Goal: Communication & Community: Share content

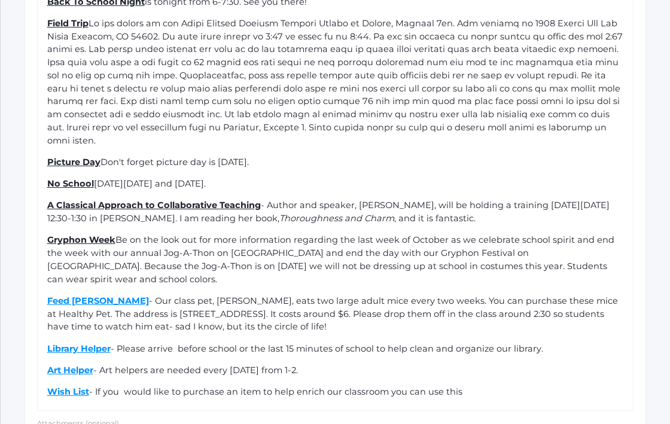
scroll to position [634, 0]
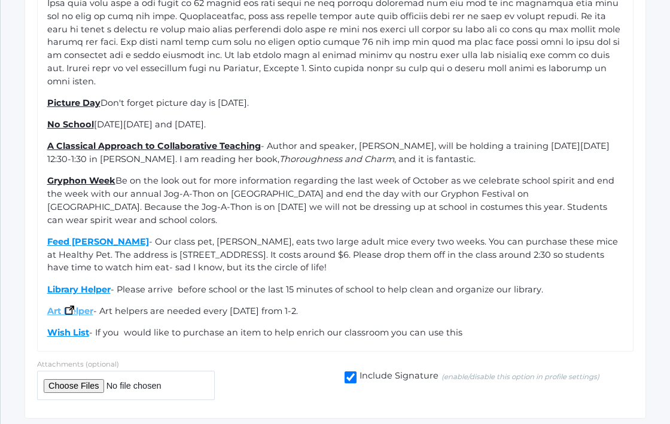
drag, startPoint x: 97, startPoint y: 274, endPoint x: 47, endPoint y: 273, distance: 49.6
click at [47, 305] on div "Art Helper - Art helpers are needed every [DATE] from 1-2." at bounding box center [335, 311] width 577 height 13
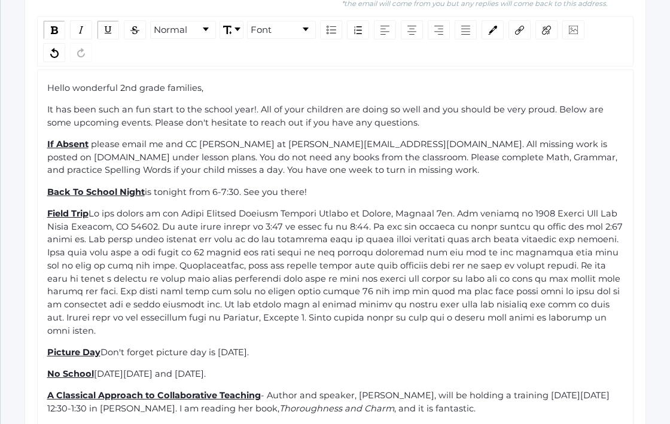
scroll to position [384, 0]
click at [522, 26] on img "rdw-link-control" at bounding box center [519, 30] width 9 height 9
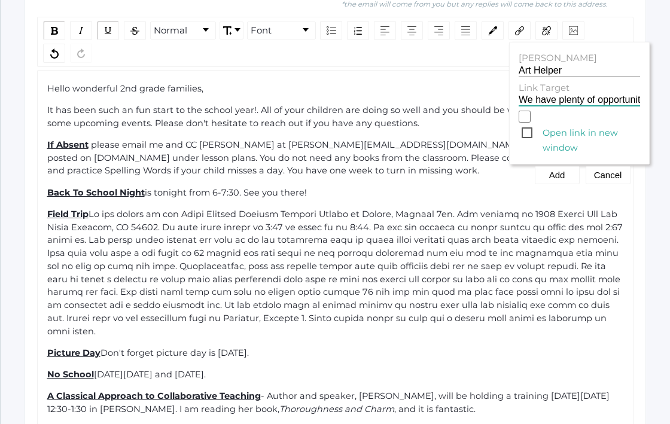
click at [545, 94] on input "We have plenty of opportunities to help out in the classroom. Below you will fi…" at bounding box center [578, 99] width 121 height 11
paste input "[URL][DOMAIN_NAME]"
type input "[URL][DOMAIN_NAME]"
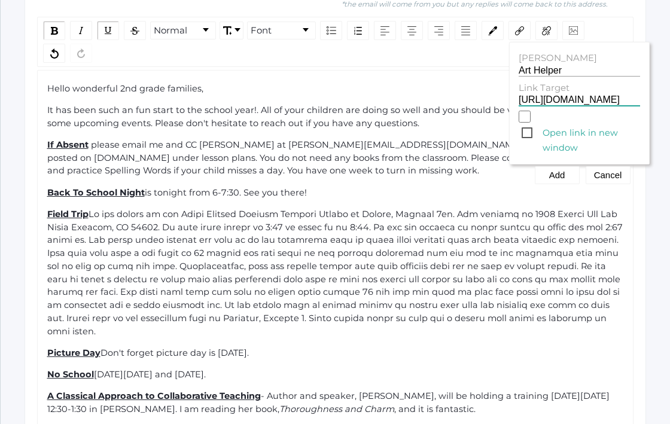
scroll to position [0, 10]
click at [559, 166] on button "Add" at bounding box center [556, 175] width 45 height 18
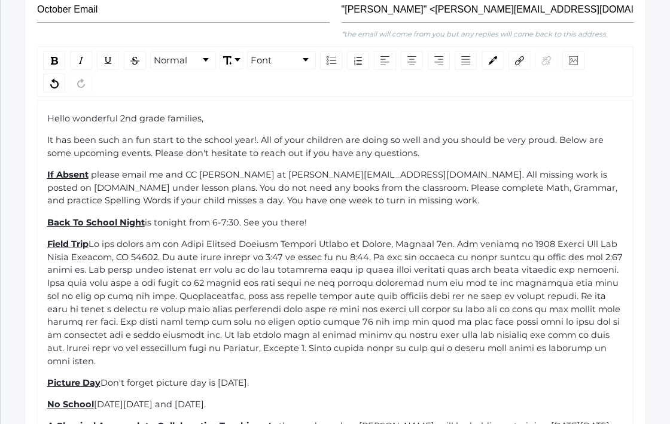
scroll to position [359, 0]
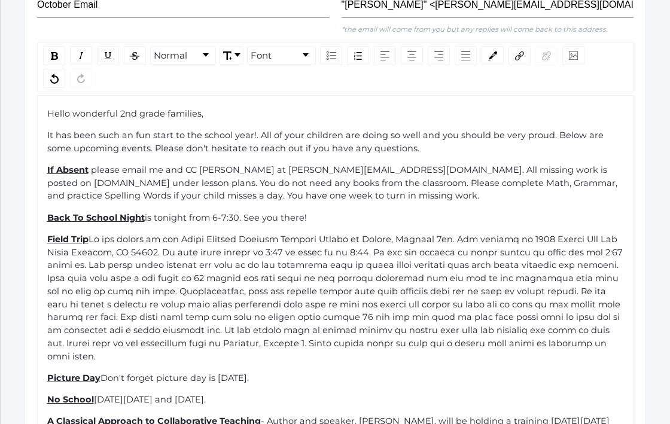
click at [337, 212] on div "Back To School Night is tonight from 6-7:30. See you there!" at bounding box center [335, 218] width 577 height 13
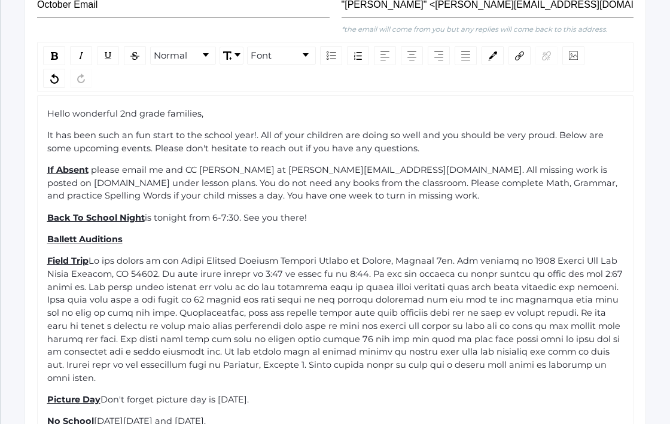
click at [78, 234] on span "Ballett Auditions" at bounding box center [84, 239] width 75 height 11
click at [129, 233] on div "Ballet Auditions" at bounding box center [335, 239] width 577 height 13
copy div "Hello wonderful 2nd grade families, It has been such an fun start to the school…"
click at [282, 84] on div "Normal Font Hello wonderful 2nd grade families, It has been such an fun start t…" at bounding box center [335, 345] width 596 height 607
click at [412, 234] on span "for the upcoming Christmas program will be [DATE] 3:15-4:15 on the grass outsid…" at bounding box center [334, 239] width 430 height 11
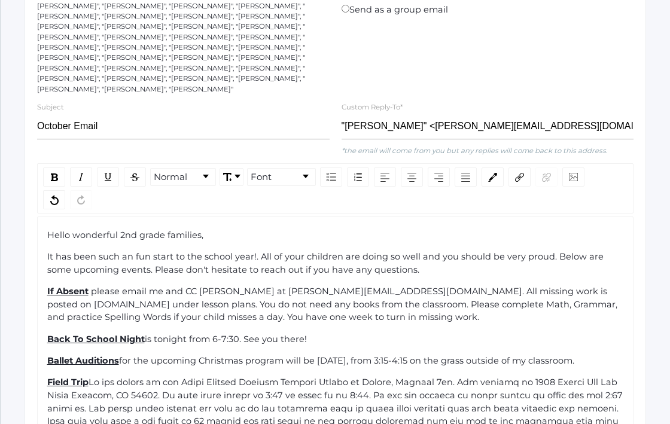
scroll to position [0, 0]
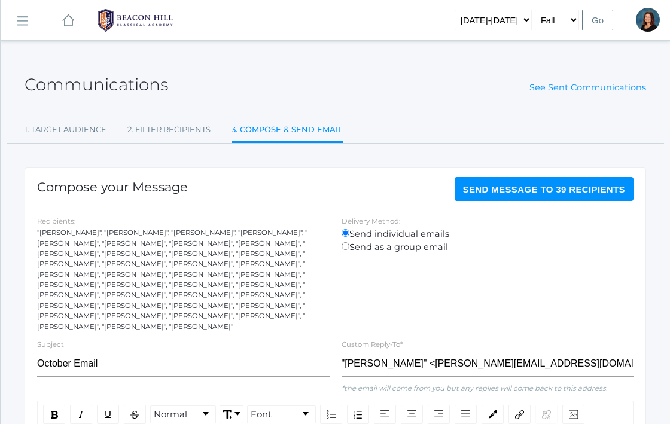
click at [542, 182] on button "Send Message to 39 recipients" at bounding box center [543, 189] width 179 height 24
